Goal: Obtain resource: Download file/media

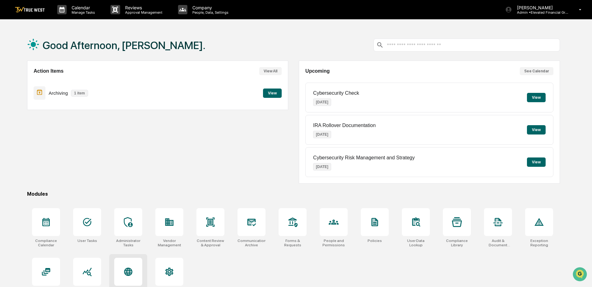
click at [141, 268] on div at bounding box center [128, 272] width 28 height 28
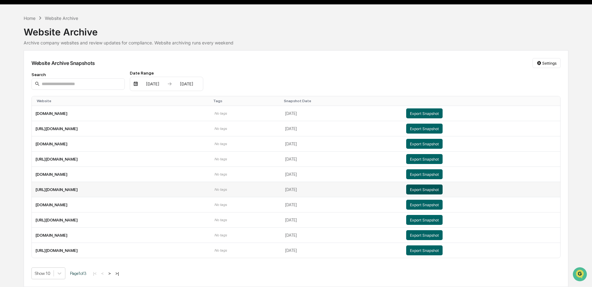
click at [436, 188] on button "Export Snapshot" at bounding box center [424, 190] width 36 height 10
click at [437, 191] on button "Export Snapshot" at bounding box center [424, 190] width 36 height 10
click at [303, 272] on div "Show 10 Page 1 of 3 |< < > >|" at bounding box center [295, 274] width 529 height 12
click at [442, 175] on button "Export Snapshot" at bounding box center [424, 174] width 36 height 10
click at [439, 188] on button "Export Snapshot" at bounding box center [424, 190] width 36 height 10
